Goal: Information Seeking & Learning: Learn about a topic

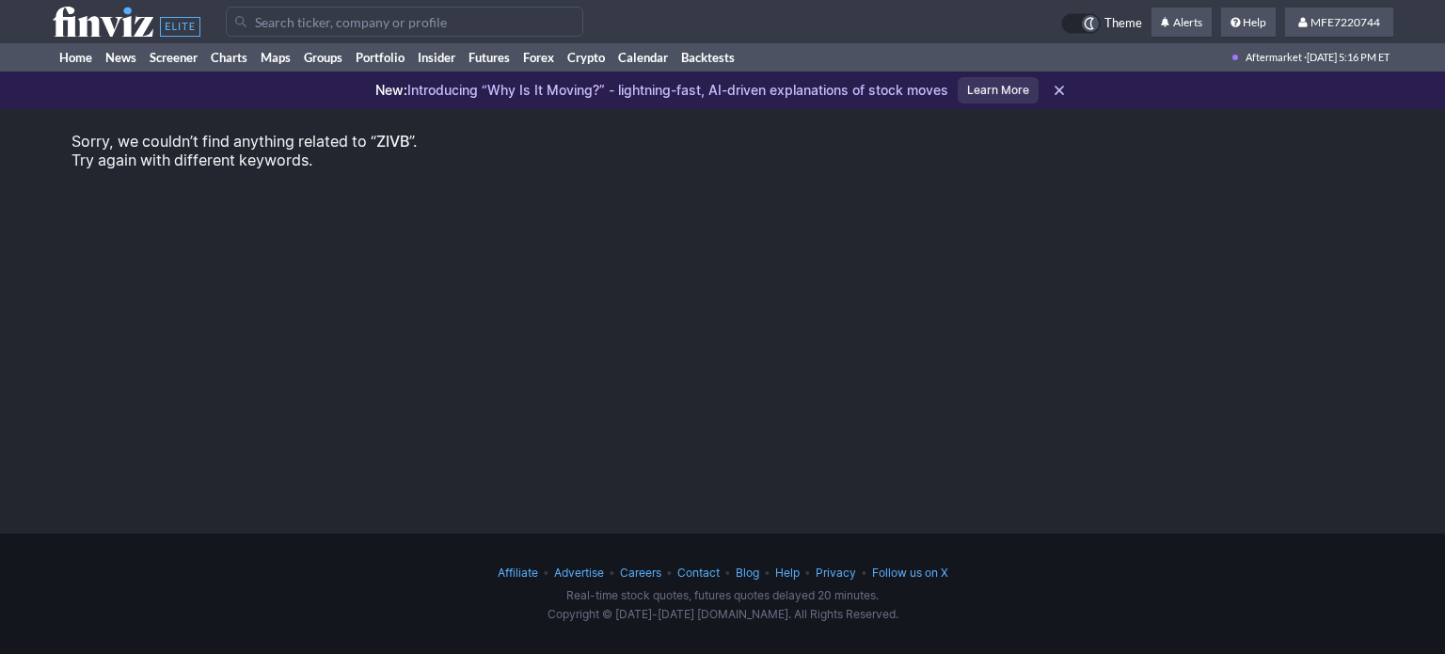
click at [369, 18] on input "Search" at bounding box center [404, 22] width 357 height 30
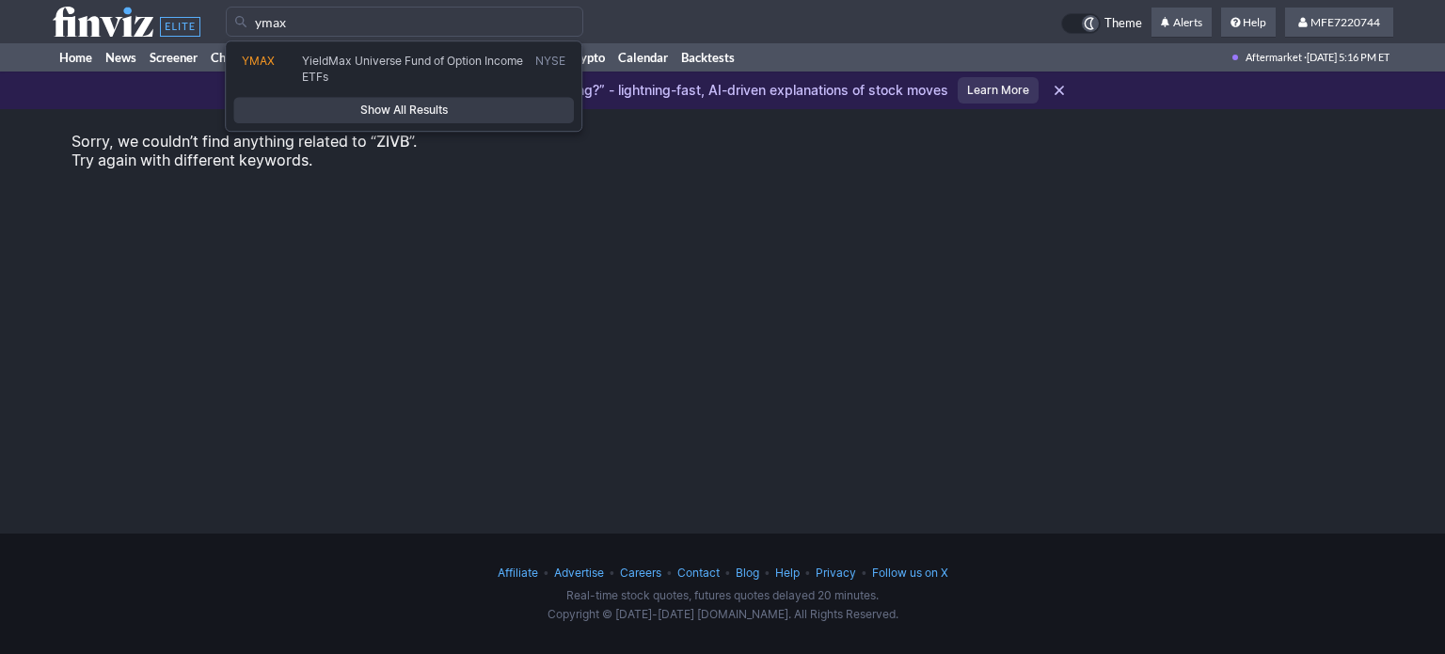
type input "ymax"
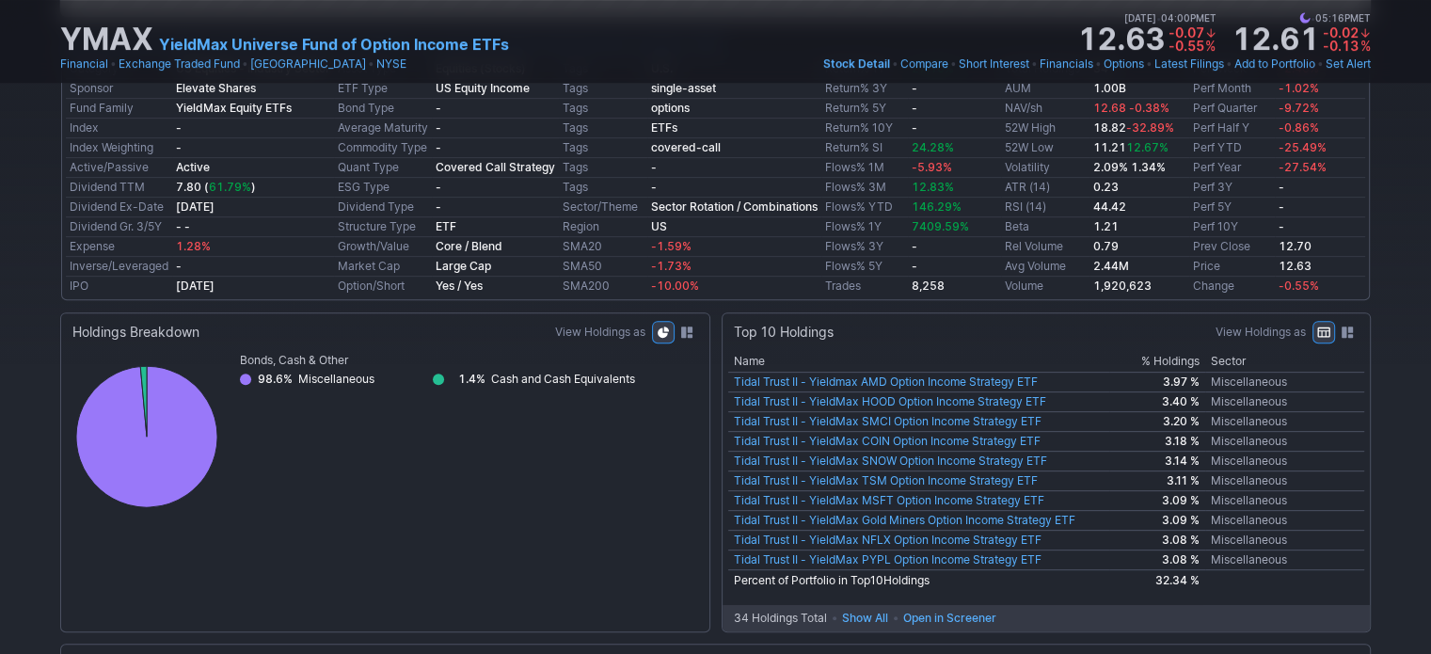
scroll to position [847, 0]
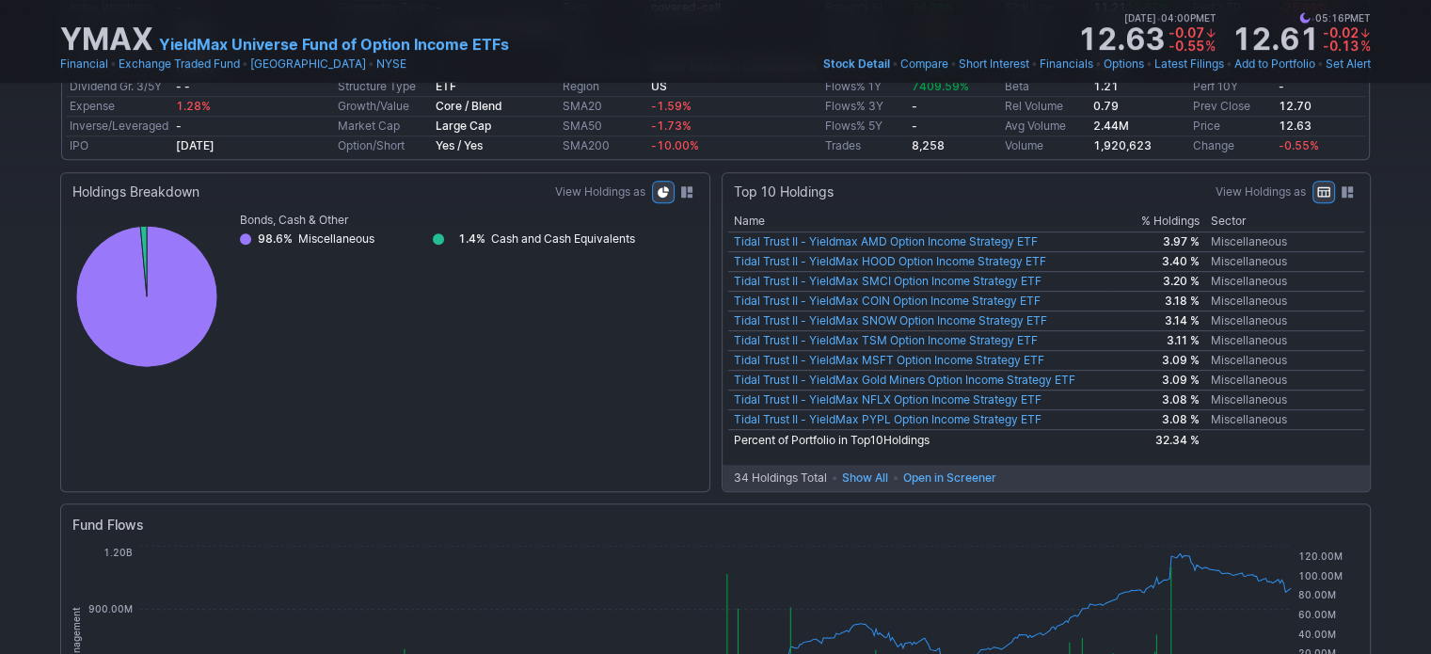
click at [935, 481] on span "Open in Screener" at bounding box center [949, 478] width 93 height 19
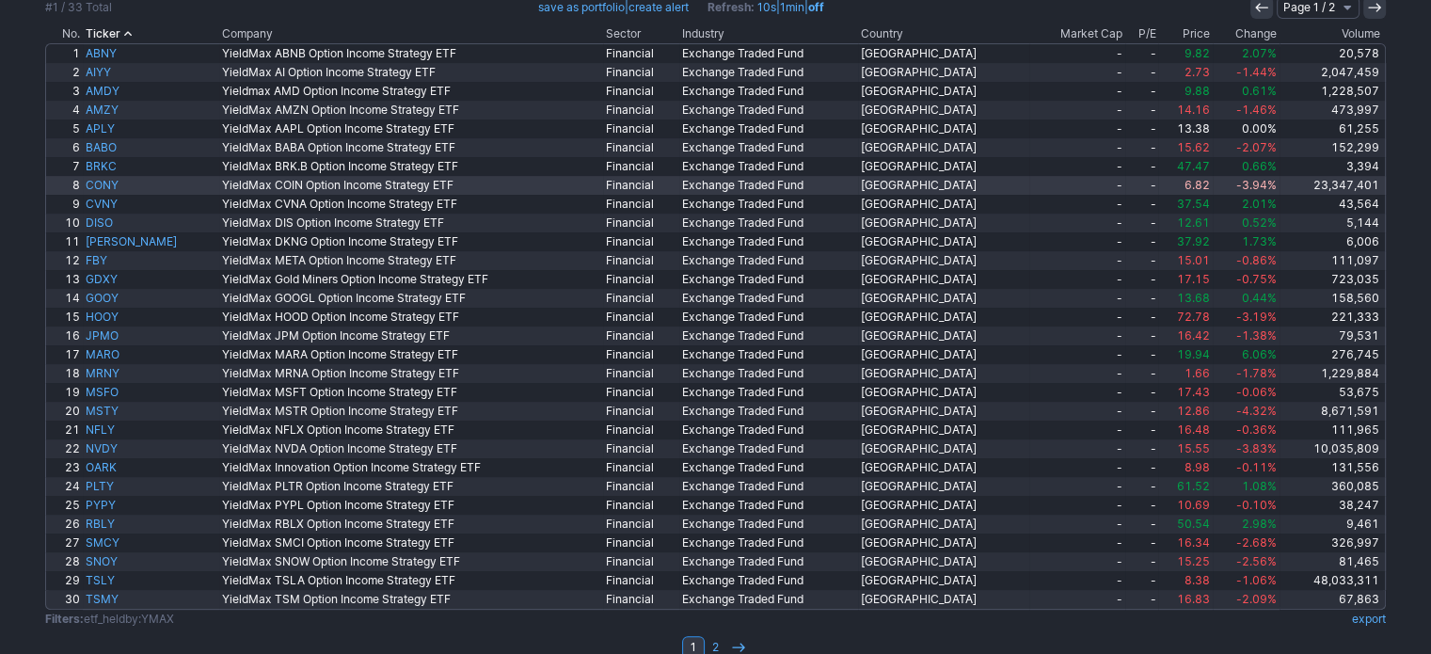
scroll to position [401, 0]
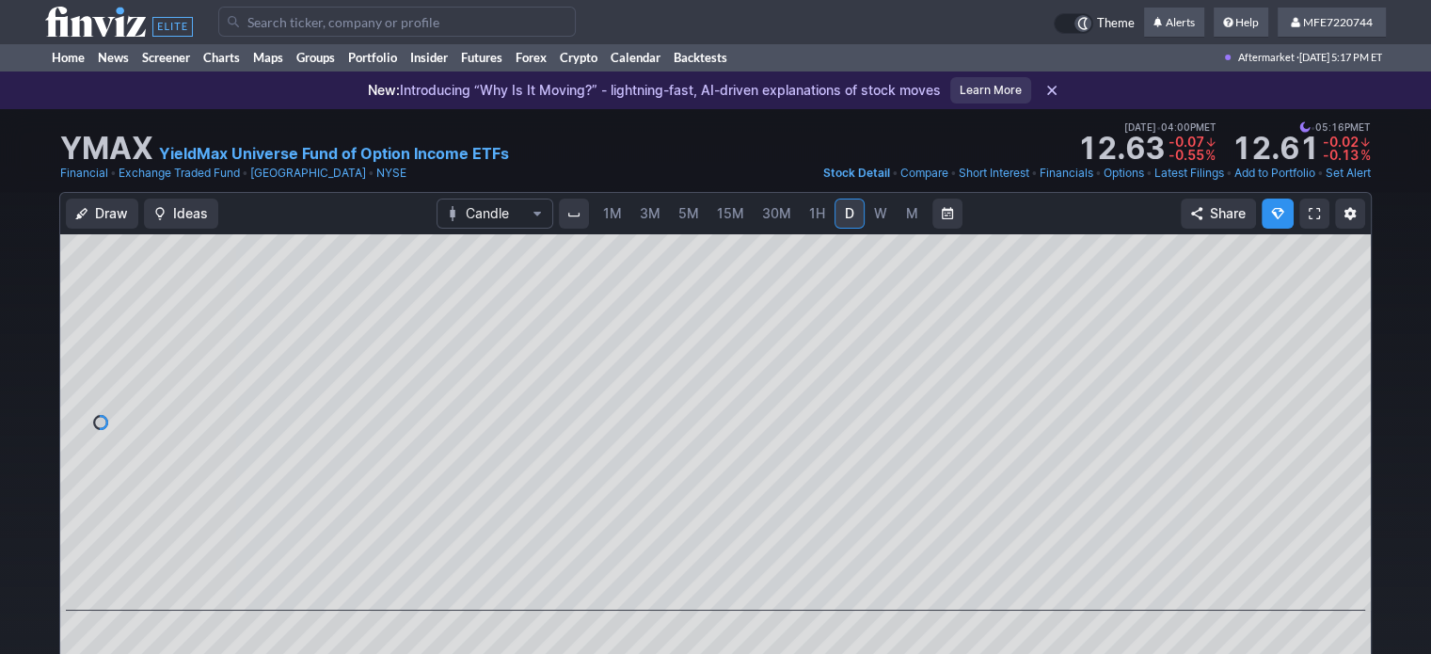
click at [707, 198] on div "Draw Ideas Candle 1M 3M 5M 15M 30M 1H D W M Share" at bounding box center [715, 458] width 1311 height 531
click at [183, 52] on link "Screener" at bounding box center [165, 57] width 61 height 28
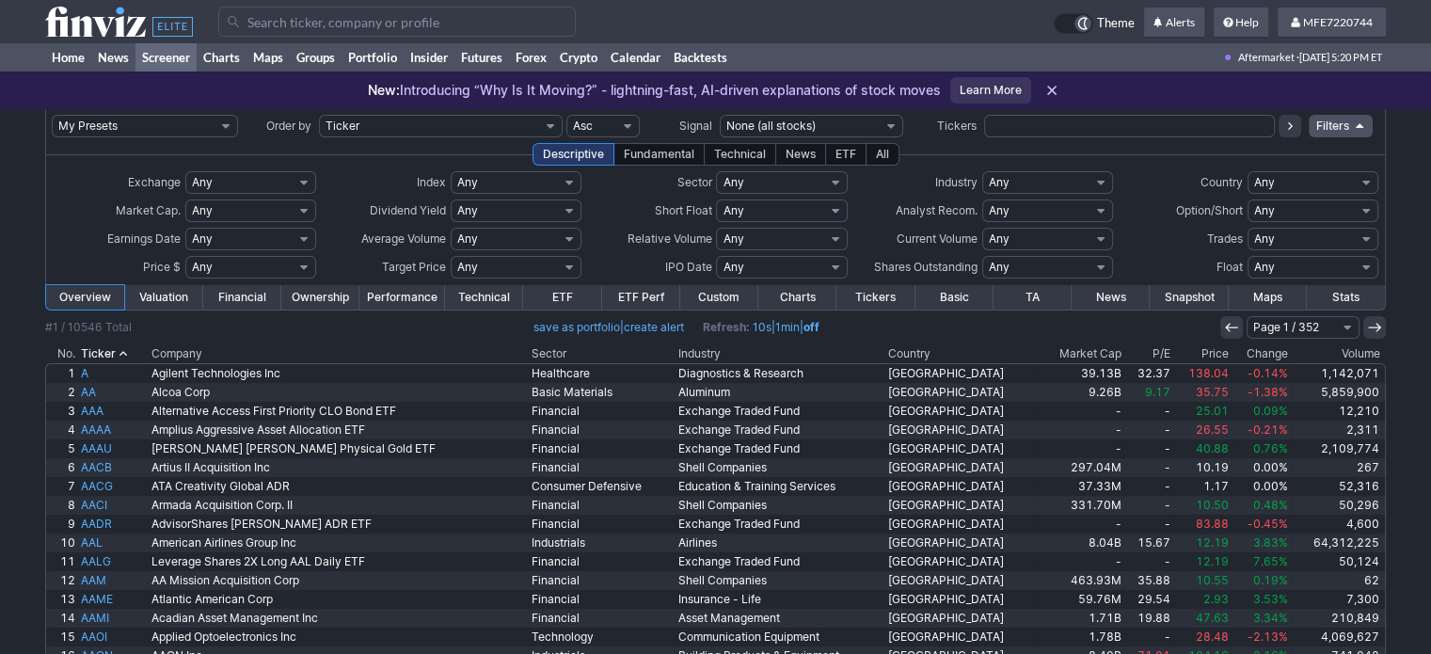
click at [258, 300] on link "Financial" at bounding box center [242, 297] width 78 height 24
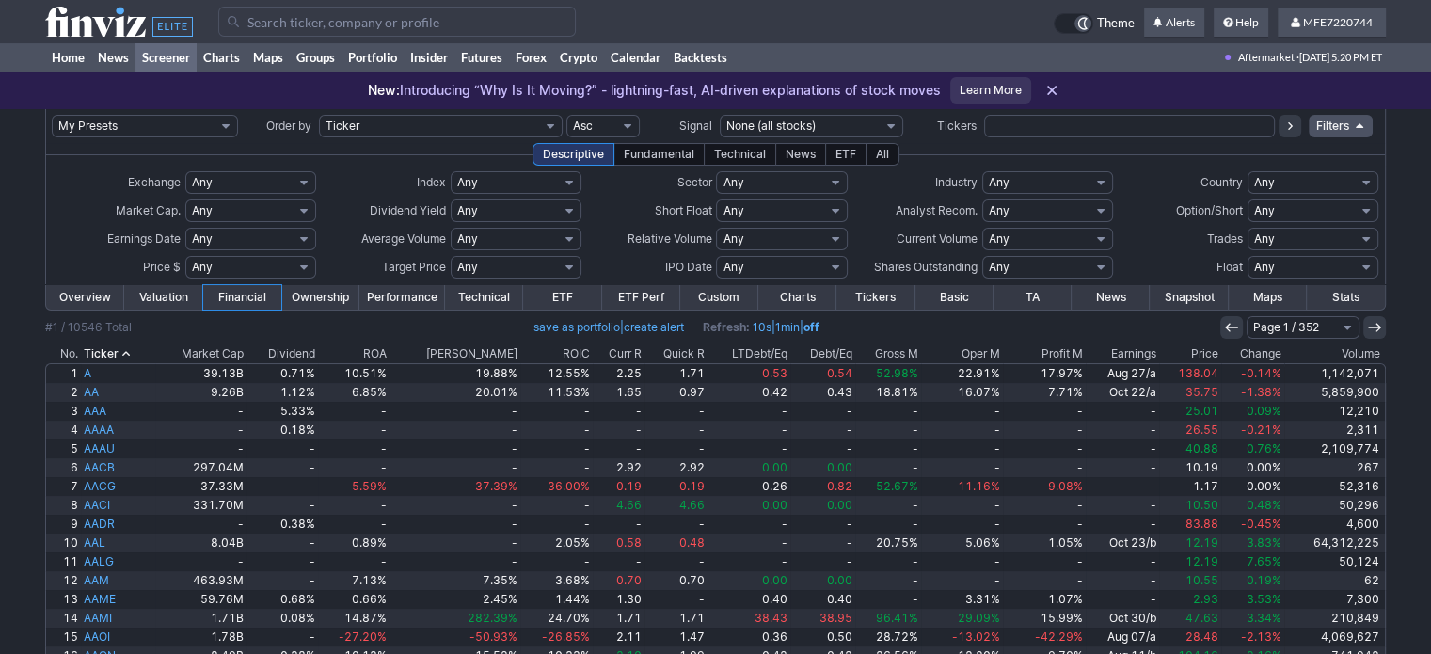
click at [396, 294] on link "Performance" at bounding box center [402, 297] width 86 height 24
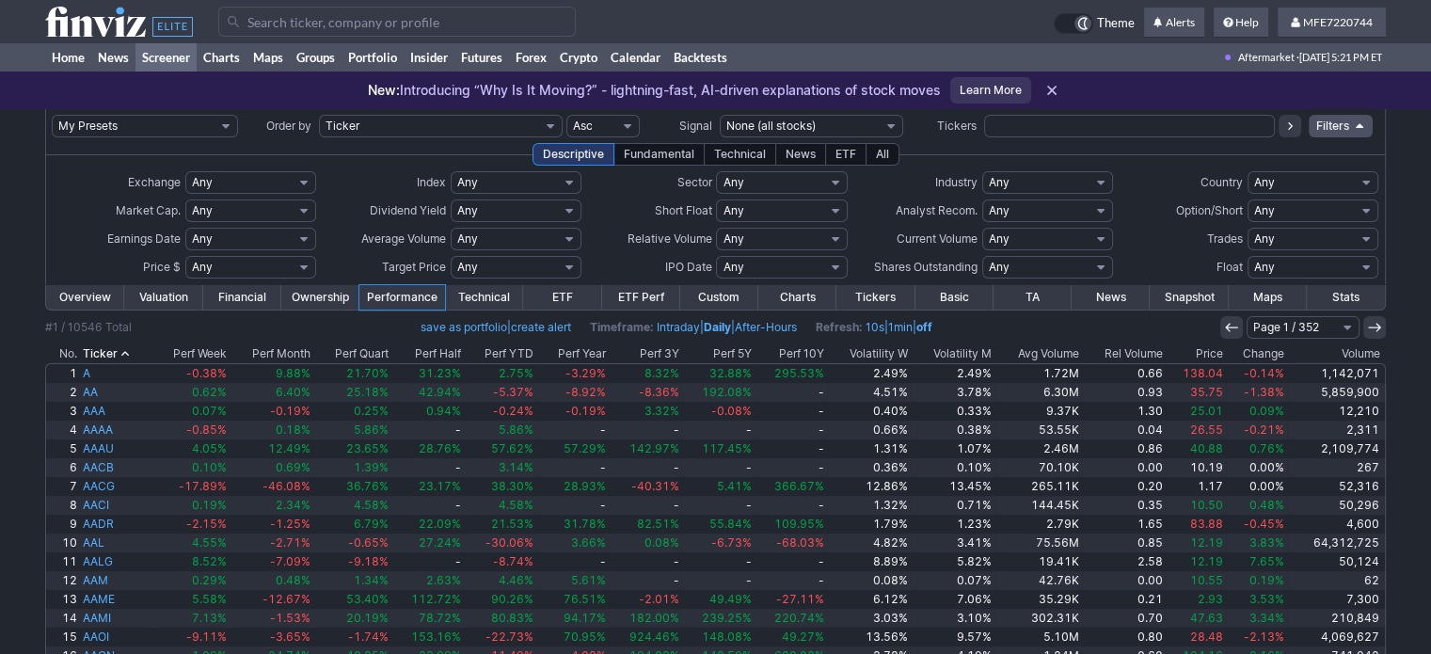
click at [233, 296] on link "Financial" at bounding box center [242, 297] width 78 height 24
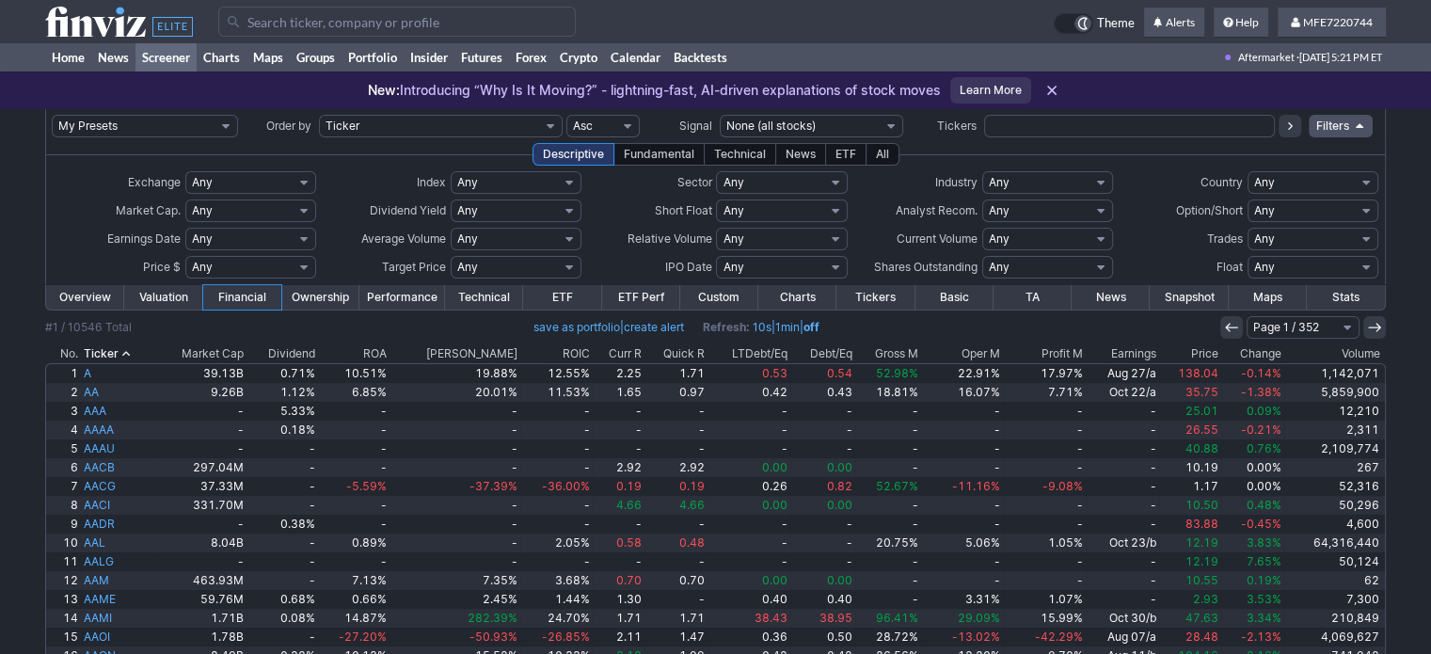
click at [292, 354] on th "Dividend" at bounding box center [281, 353] width 71 height 19
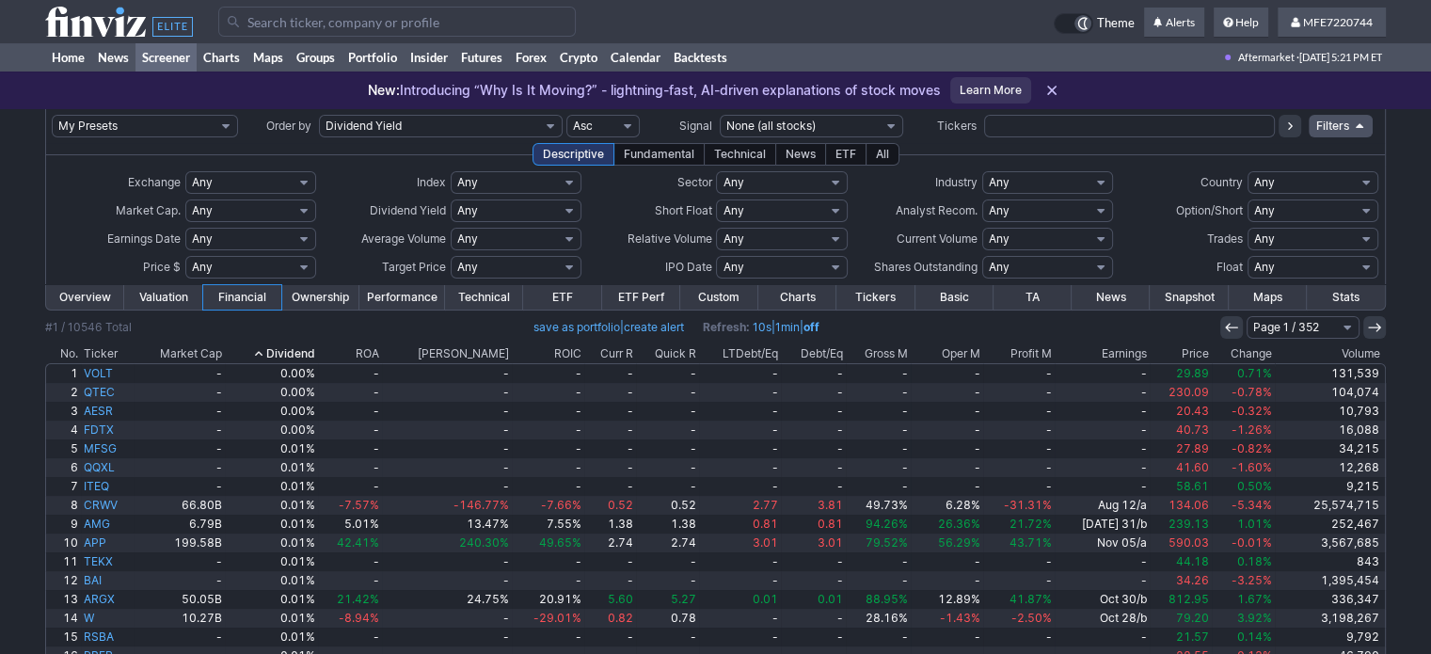
click at [291, 354] on th "Dividend" at bounding box center [271, 353] width 93 height 19
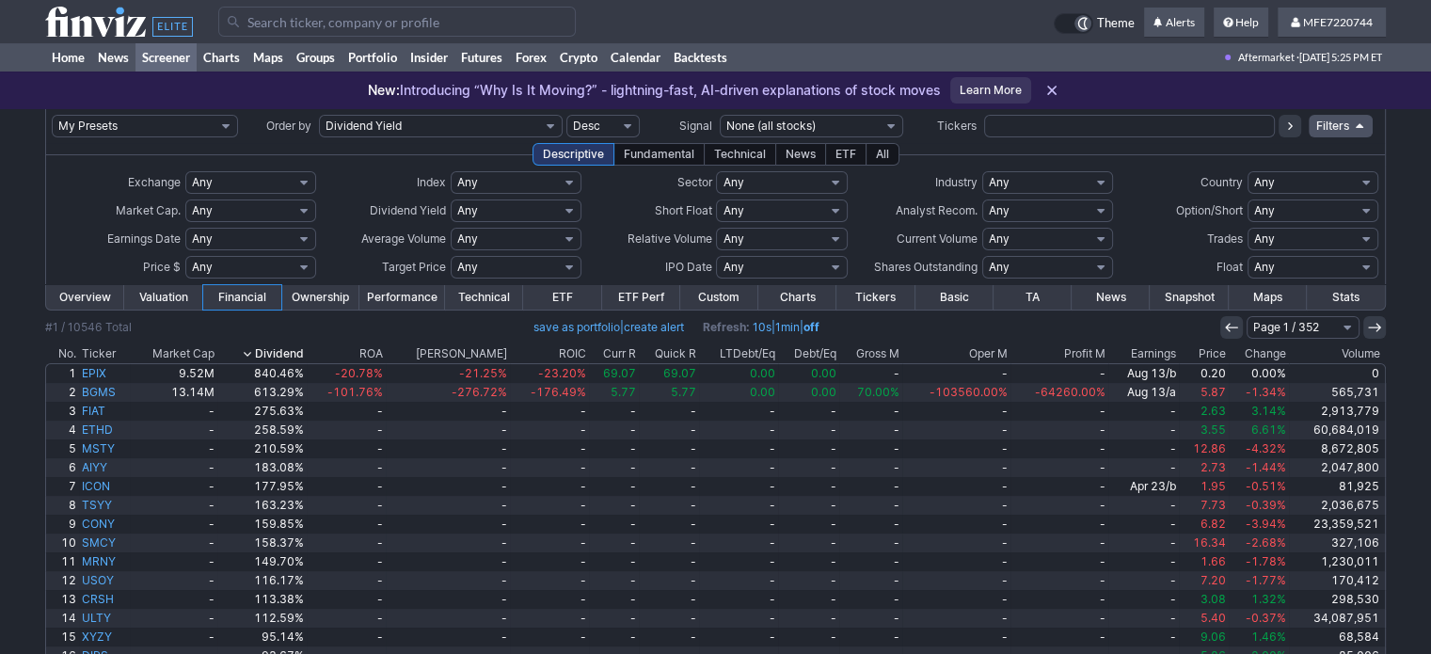
click at [485, 20] on input "Search" at bounding box center [396, 22] width 357 height 30
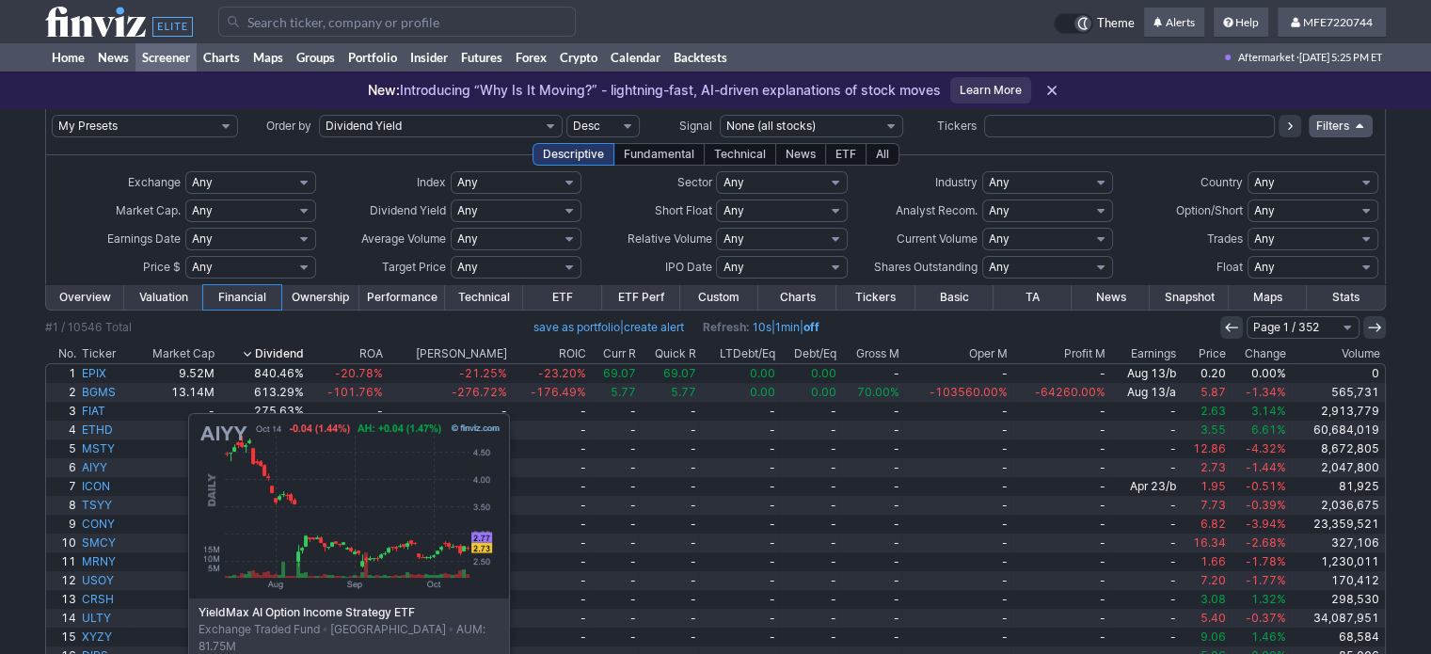
click at [222, 256] on select "Any Under $1 Under $2 Under $3 Under $4 Under $5 Under $7 Under $10 Under $15 U…" at bounding box center [250, 267] width 131 height 23
click at [222, 255] on td "– Any Under $1 Under $2 Under $3 Under $4 Under $5 Under $7 Under $10 Under $15…" at bounding box center [250, 267] width 133 height 28
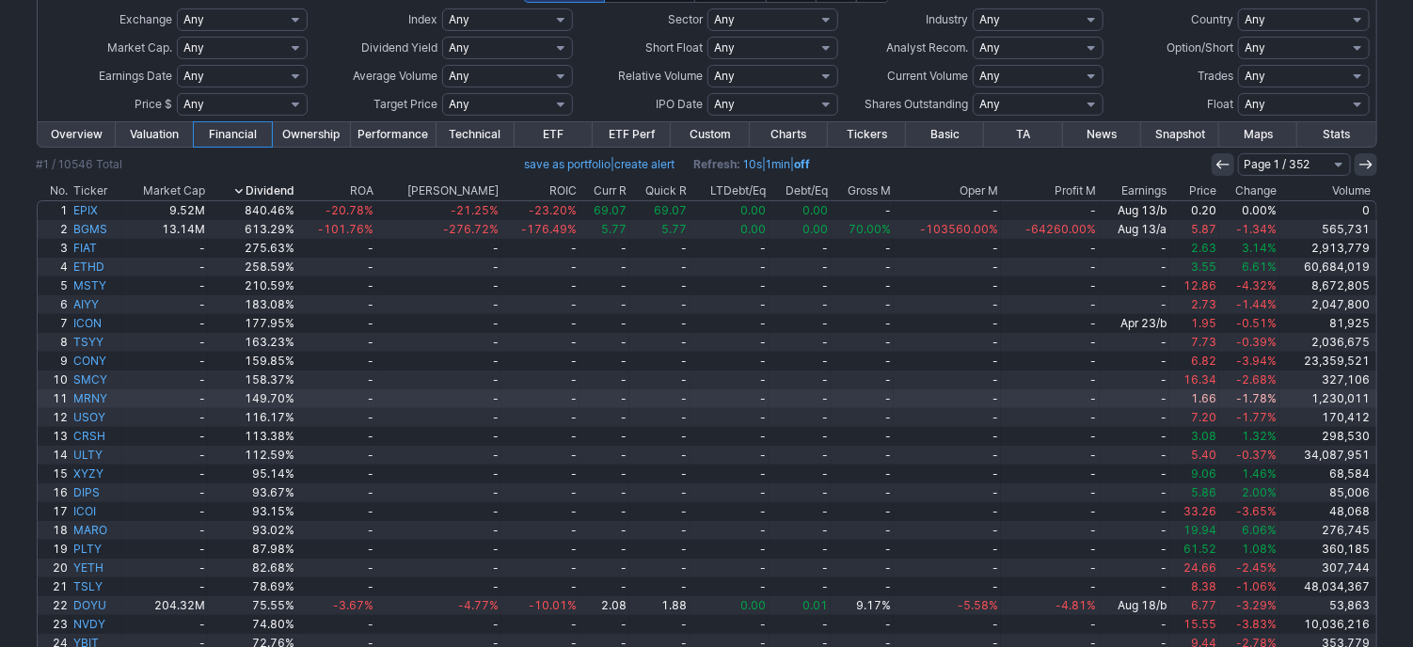
scroll to position [351, 0]
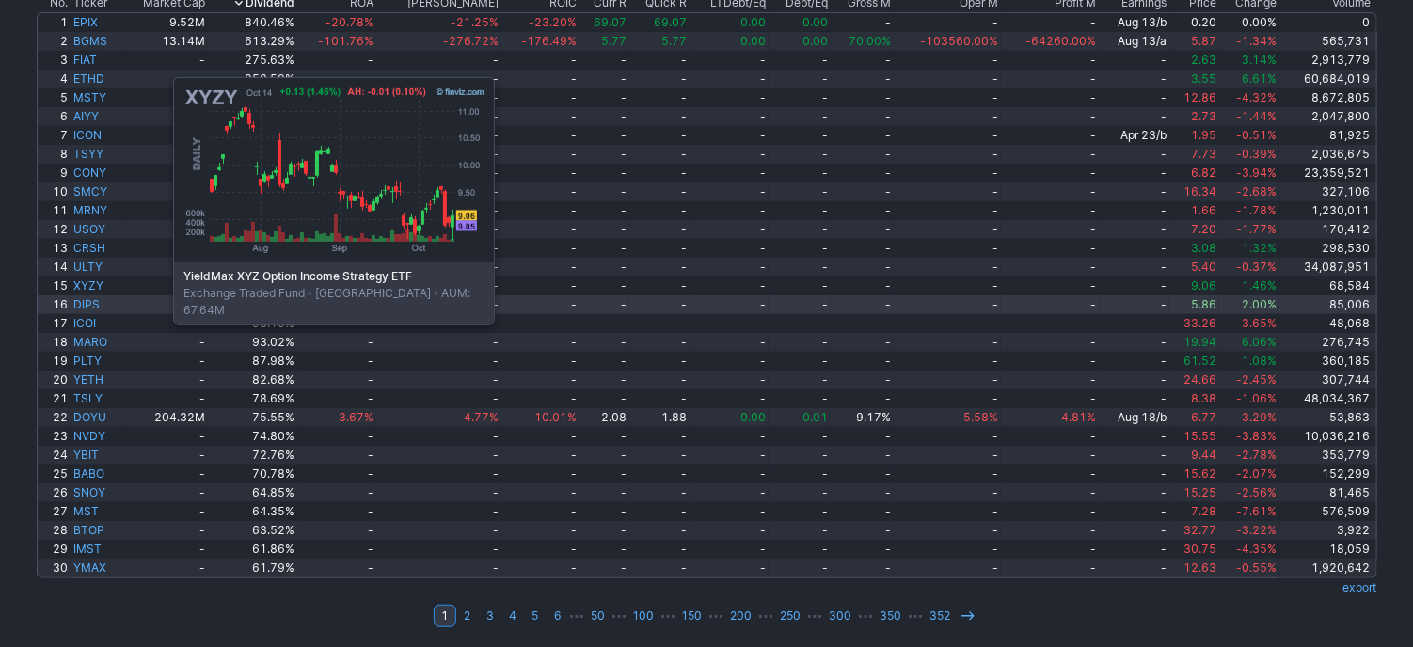
click at [155, 310] on link "-" at bounding box center [164, 304] width 87 height 19
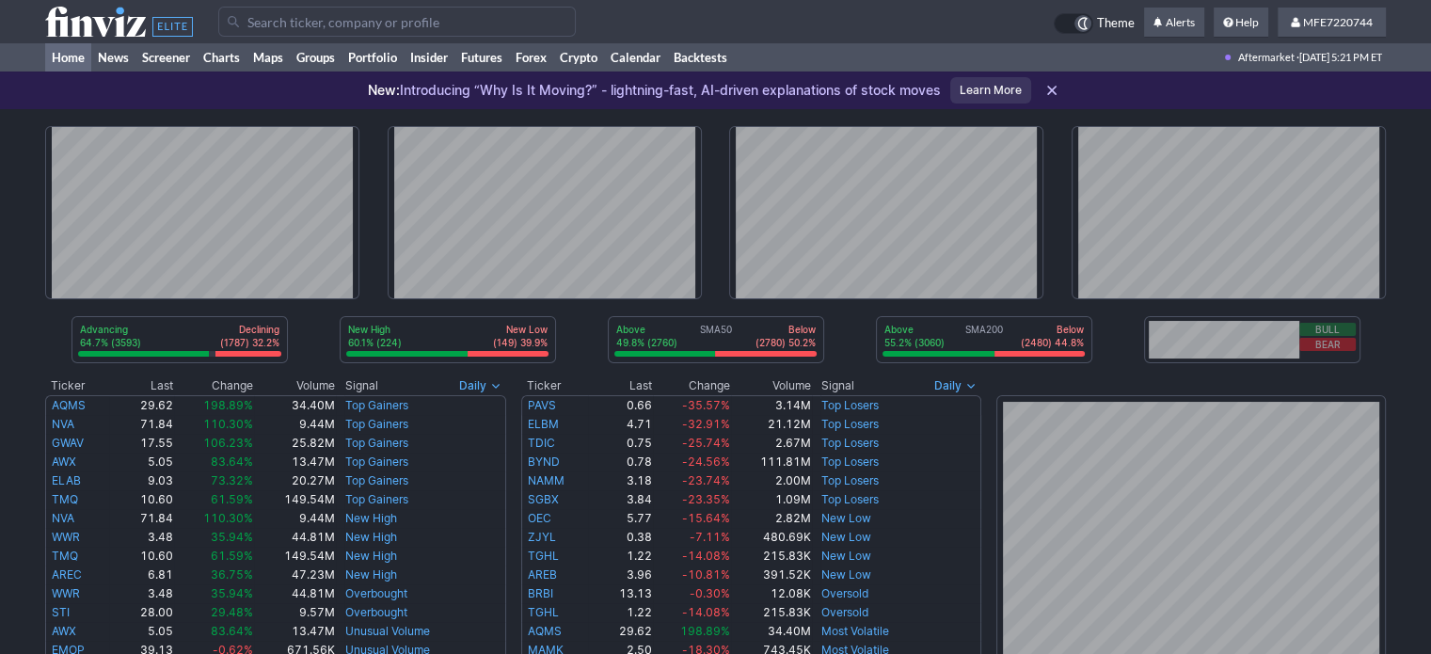
click at [373, 29] on input "Search" at bounding box center [396, 22] width 357 height 30
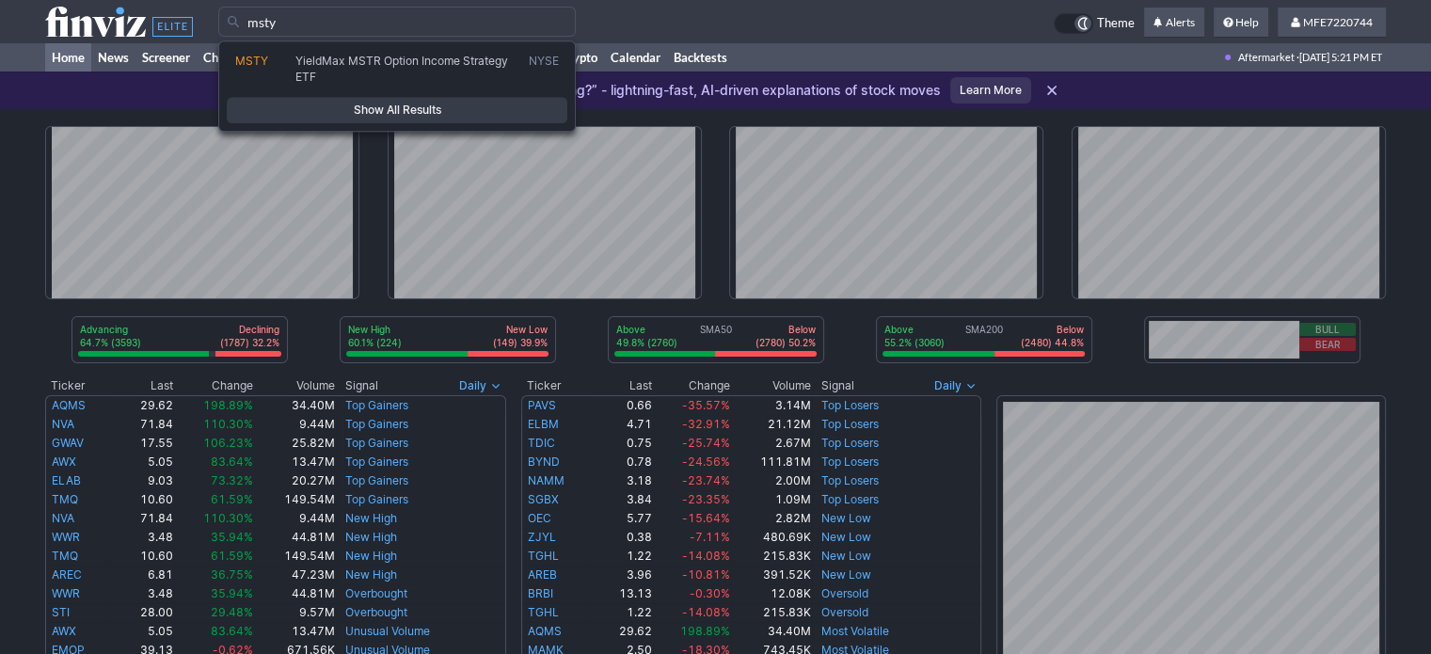
type input "msty"
click at [450, 113] on span "Show All Results" at bounding box center [397, 110] width 324 height 19
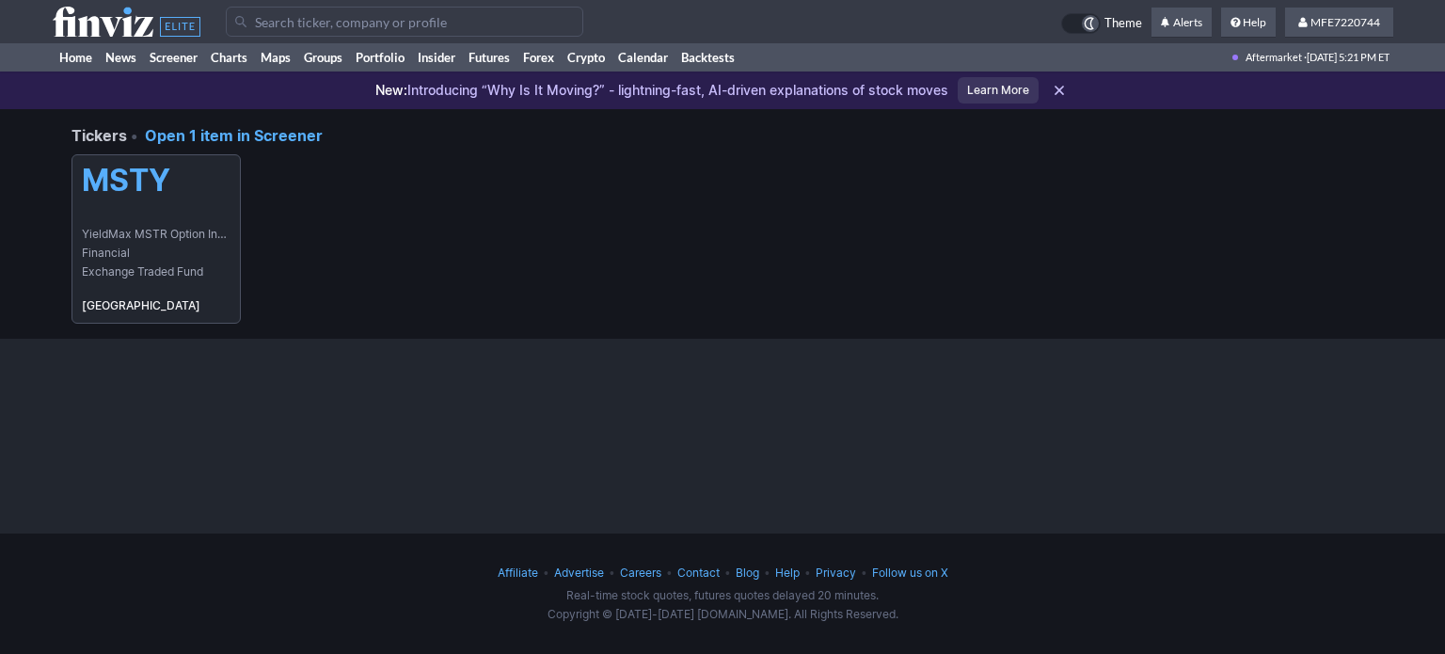
click at [117, 235] on span "YieldMax MSTR Option Income Strategy ETF" at bounding box center [156, 234] width 149 height 19
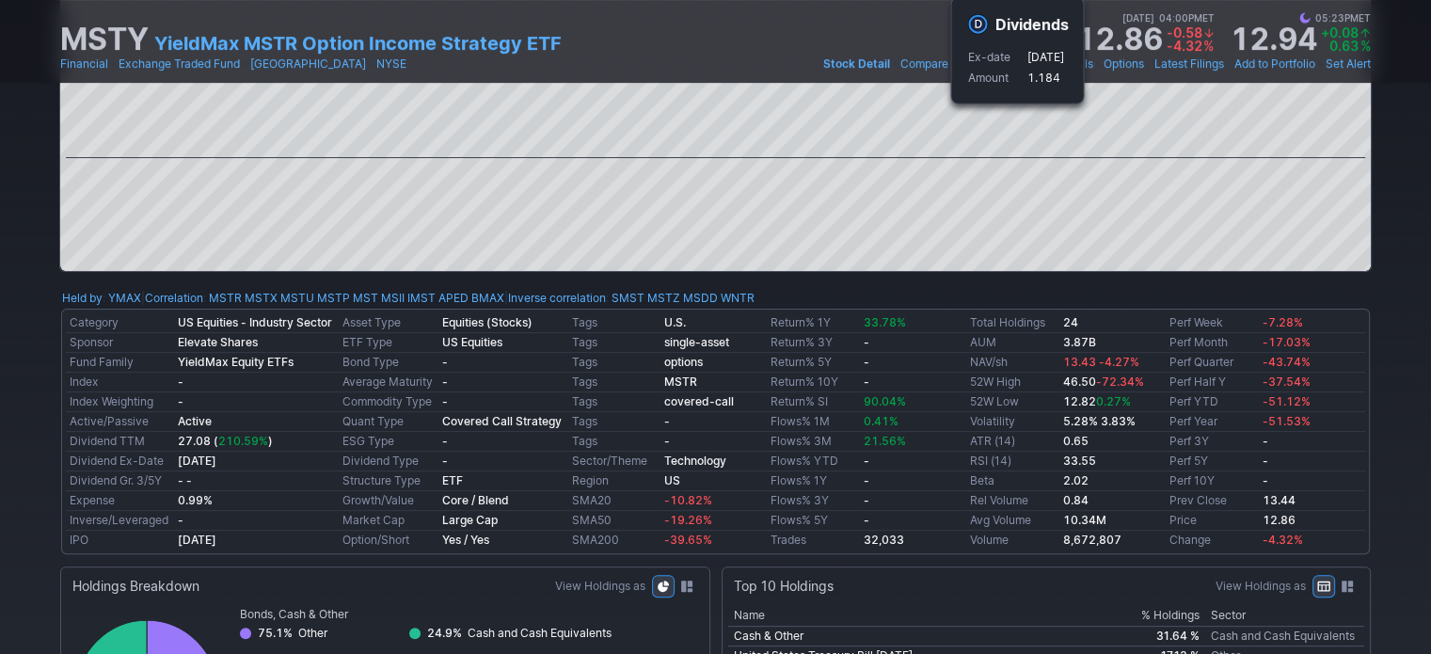
scroll to position [847, 0]
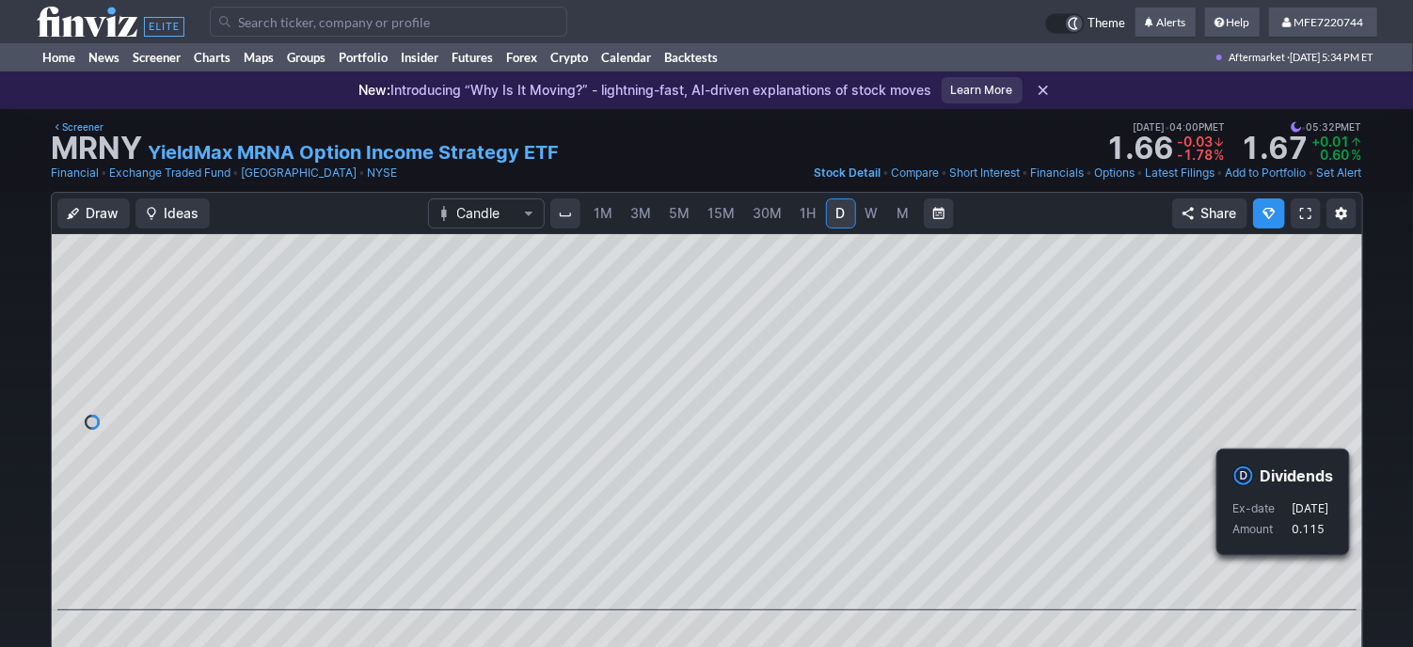
click at [278, 151] on link "YieldMax MRNA Option Income Strategy ETF" at bounding box center [354, 152] width 411 height 26
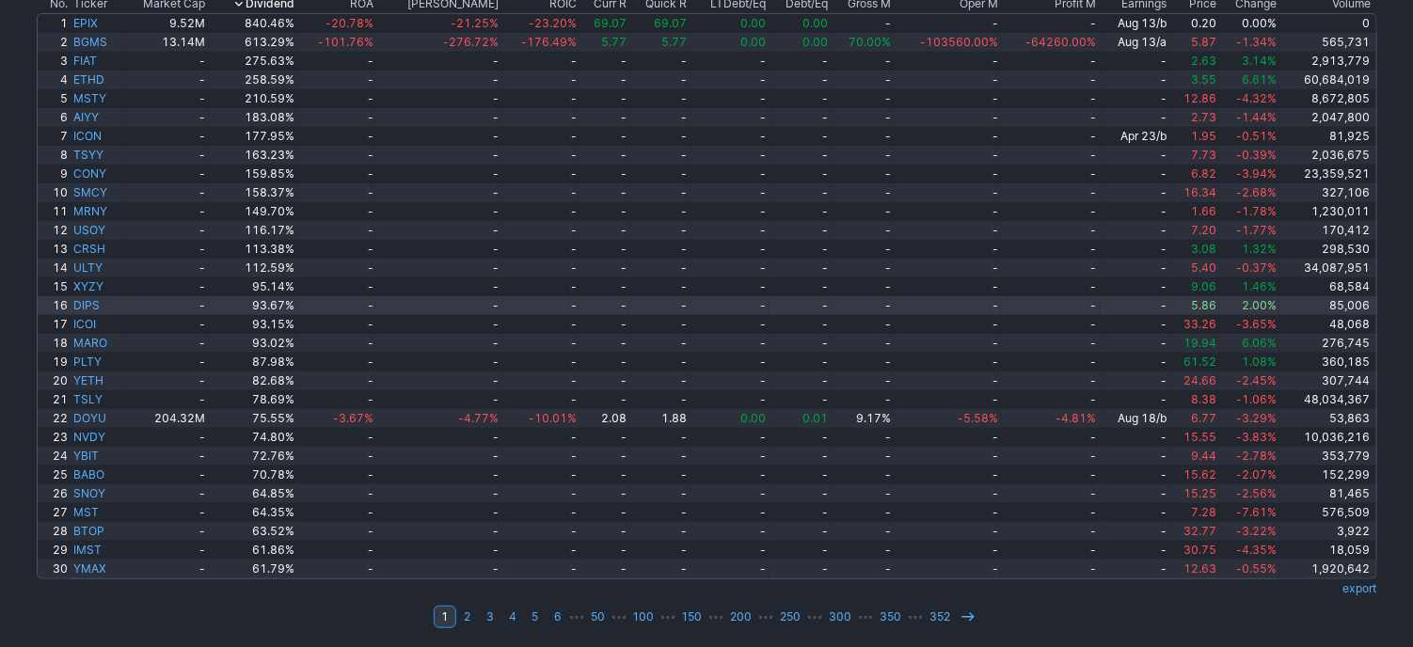
scroll to position [351, 0]
click at [472, 618] on link "2" at bounding box center [467, 616] width 23 height 23
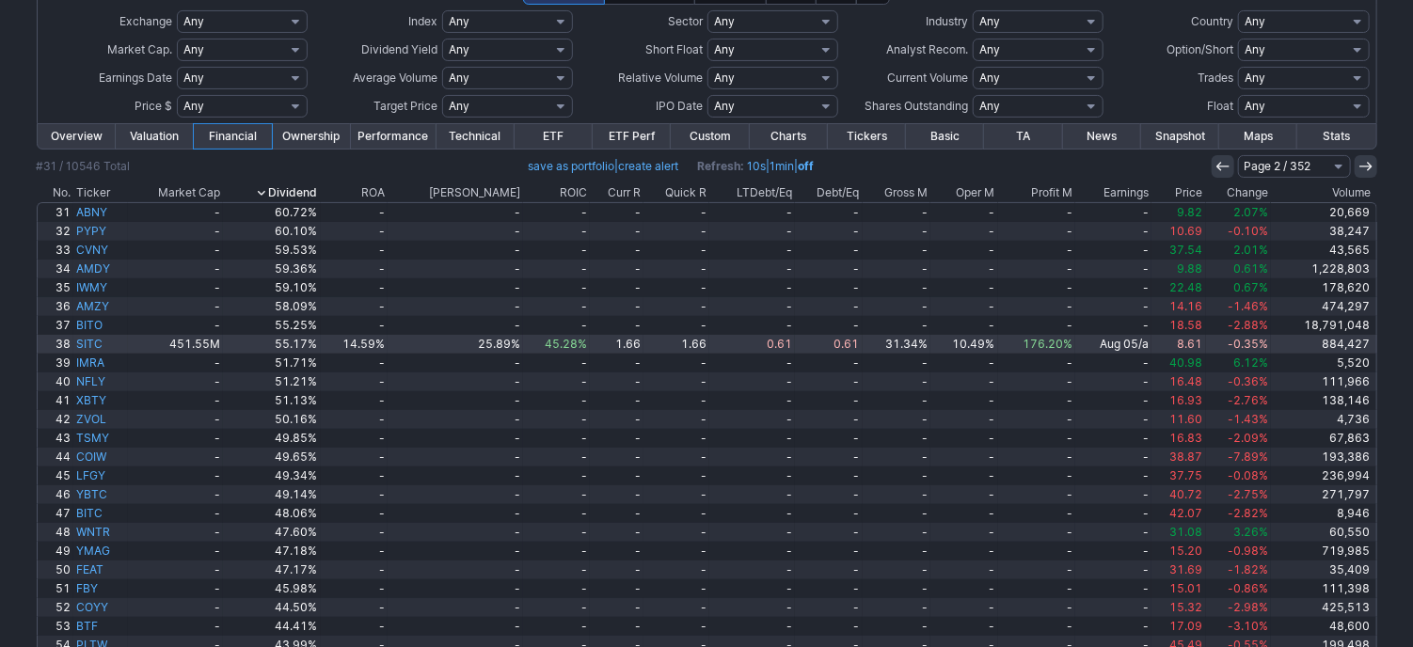
scroll to position [282, 0]
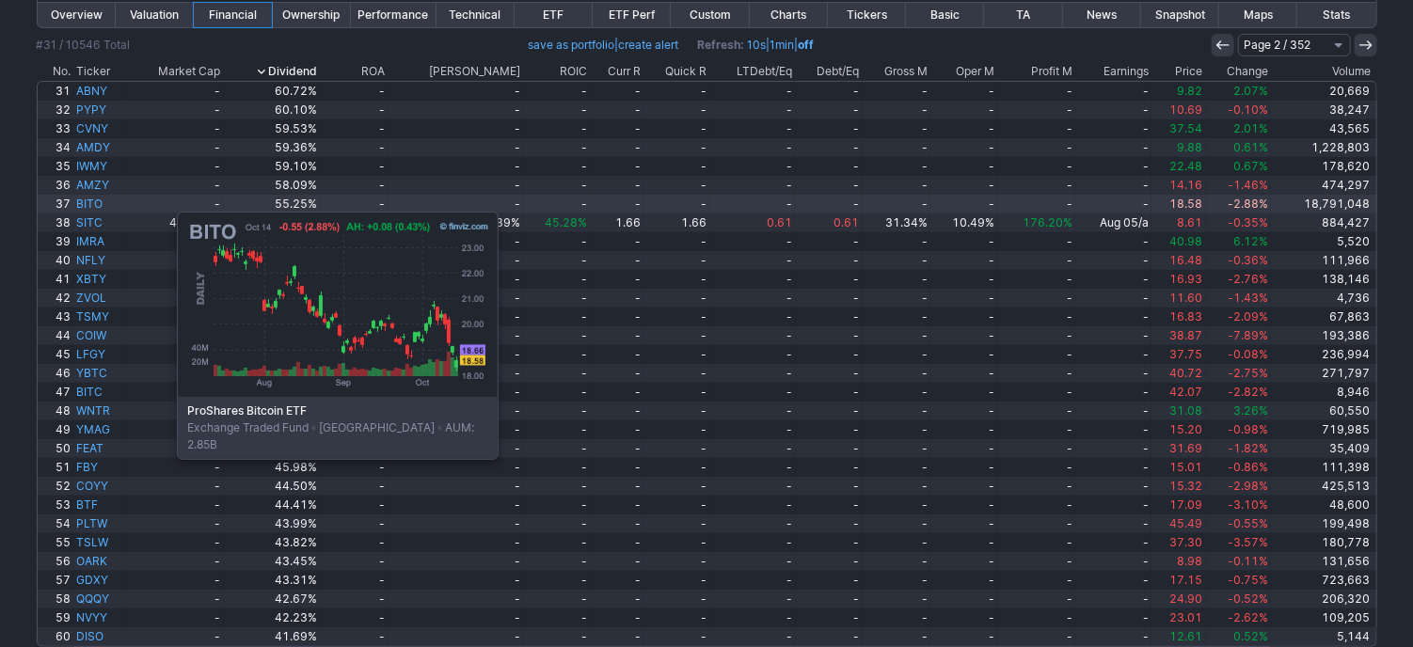
click at [83, 202] on link "BITO" at bounding box center [101, 204] width 56 height 19
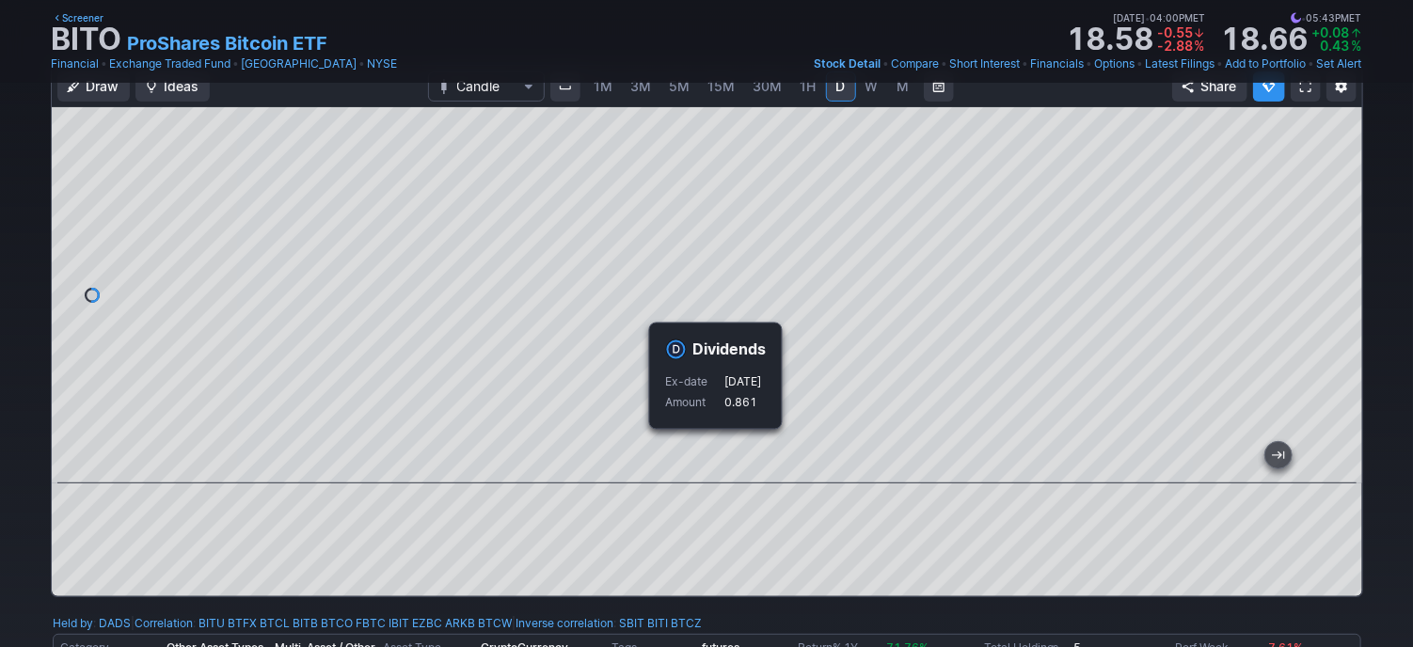
scroll to position [94, 0]
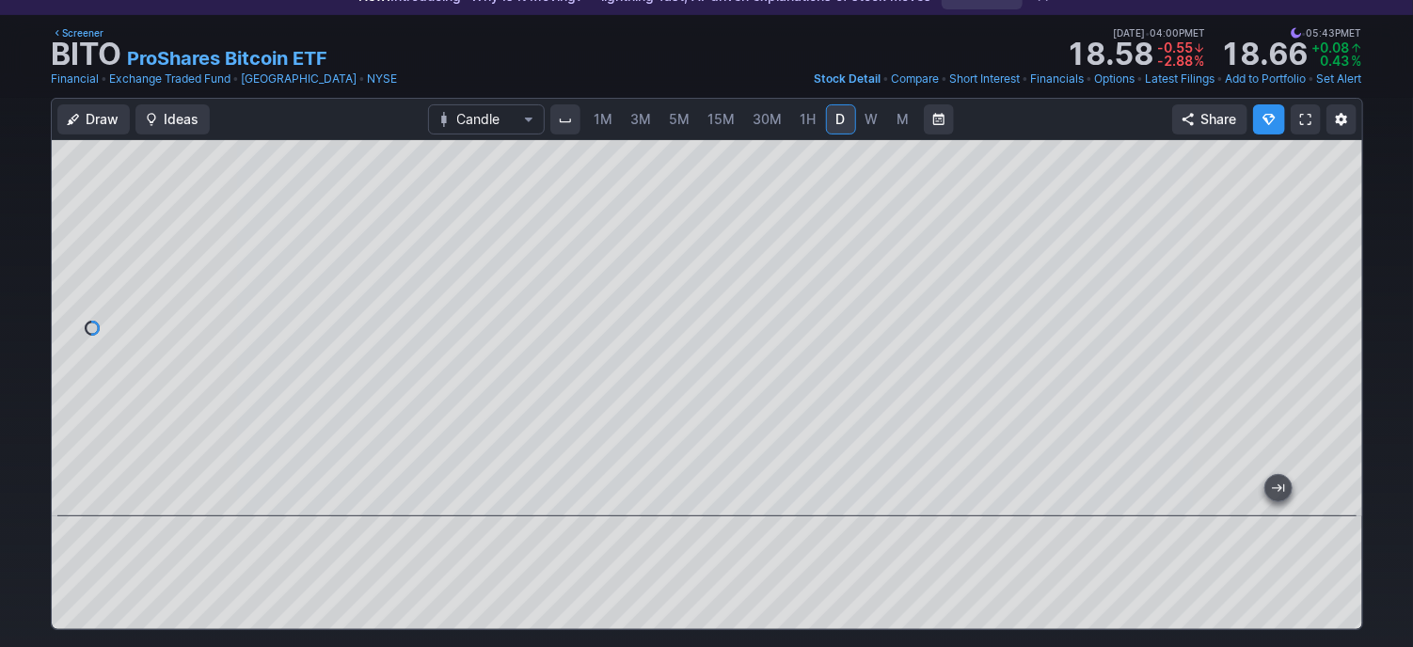
drag, startPoint x: 866, startPoint y: 121, endPoint x: 858, endPoint y: 130, distance: 11.3
click at [866, 121] on span "W" at bounding box center [872, 119] width 13 height 16
drag, startPoint x: 835, startPoint y: 123, endPoint x: 798, endPoint y: 138, distance: 40.5
click at [836, 123] on span "D" at bounding box center [840, 119] width 9 height 16
click at [1334, 325] on div at bounding box center [707, 328] width 1311 height 376
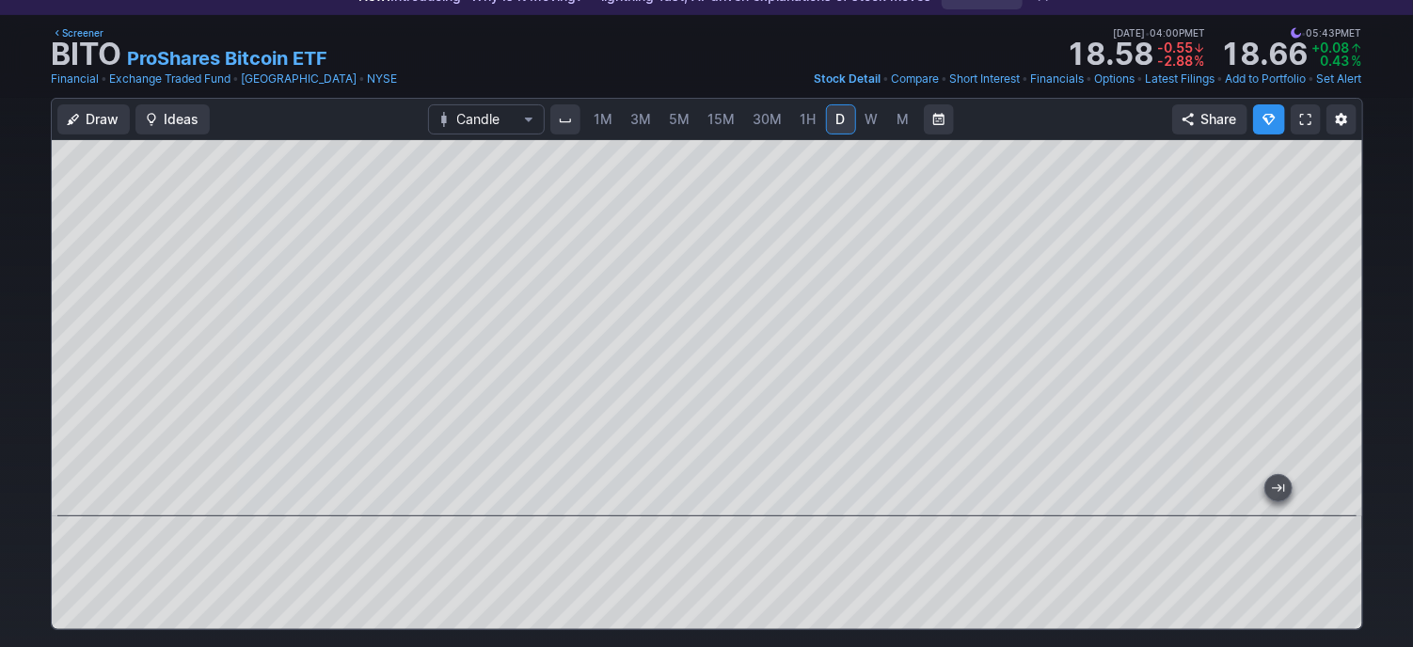
click at [1395, 274] on div "Draw Ideas Candle 1M 3M 5M 15M 30M 1H D W M Share" at bounding box center [706, 372] width 1413 height 548
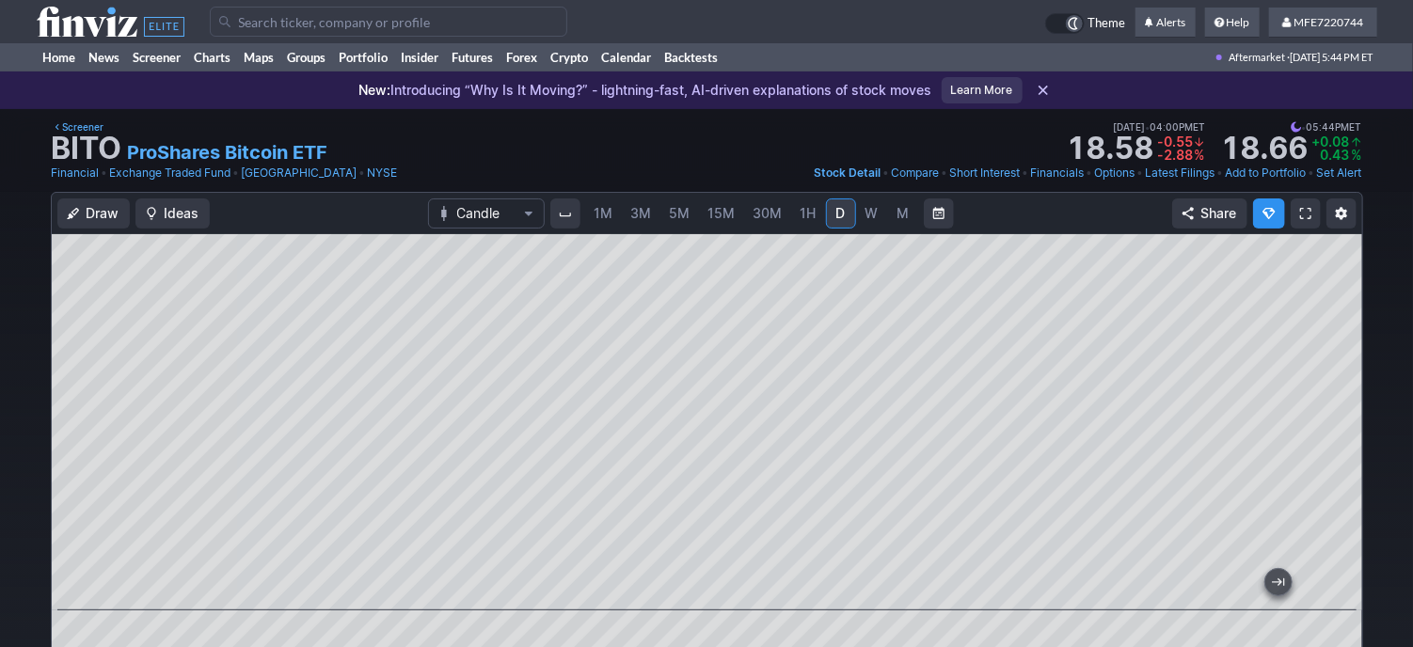
scroll to position [376, 0]
